Goal: Find specific page/section: Find specific page/section

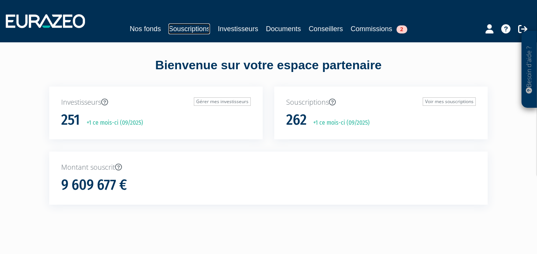
click at [188, 29] on link "Souscriptions" at bounding box center [189, 28] width 42 height 11
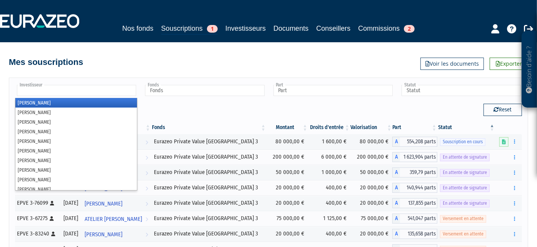
click at [120, 94] on input "text" at bounding box center [76, 90] width 119 height 11
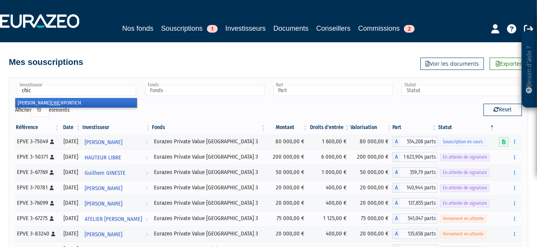
type input "chich"
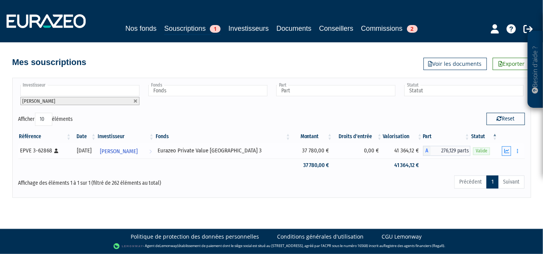
click at [506, 153] on button "button" at bounding box center [506, 151] width 9 height 10
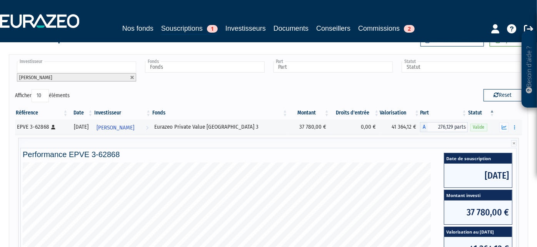
scroll to position [39, 0]
